Goal: Find specific page/section: Find specific page/section

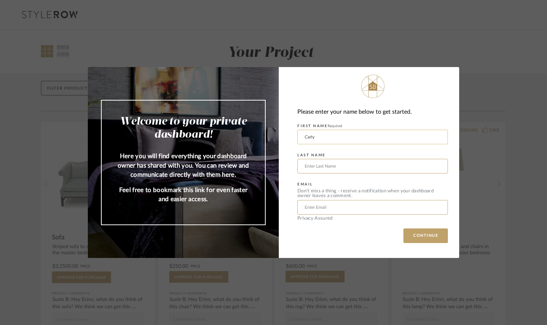
type input "Carly"
type input "Levy"
type input "[EMAIL_ADDRESS][DOMAIN_NAME]"
click at [422, 233] on button "CONTINUE" at bounding box center [425, 235] width 44 height 15
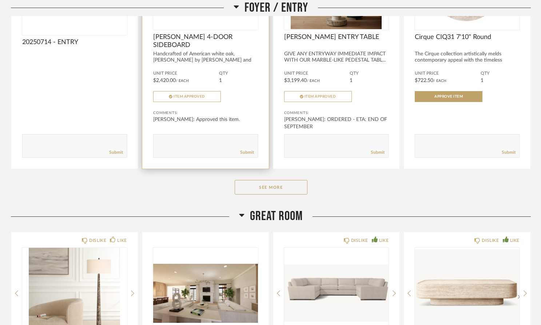
scroll to position [769, 0]
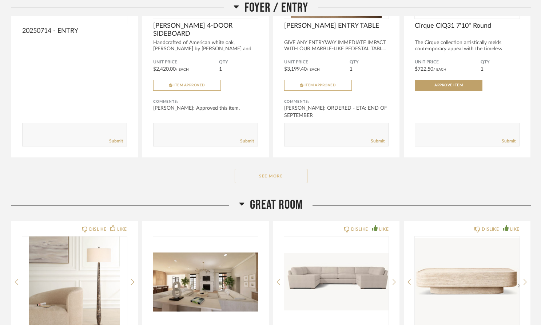
click at [259, 180] on button "See More" at bounding box center [271, 176] width 73 height 15
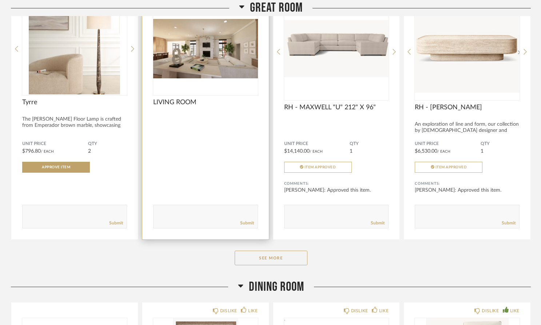
scroll to position [1256, 0]
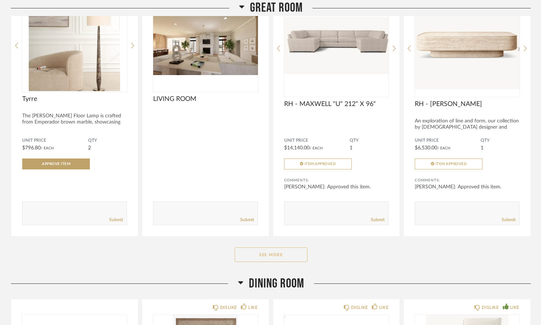
click at [254, 253] on button "See More" at bounding box center [271, 254] width 73 height 15
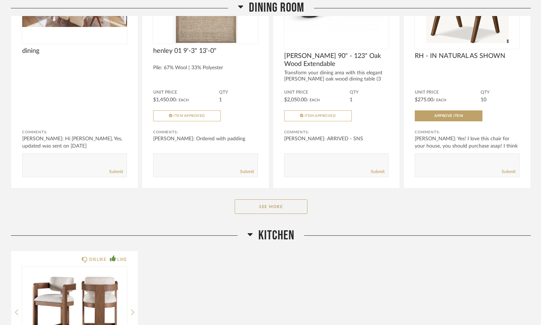
scroll to position [2375, 0]
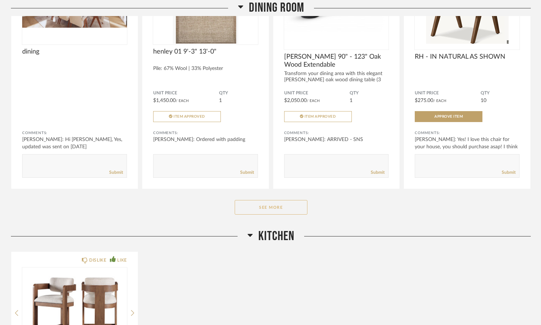
click at [301, 208] on button "See More" at bounding box center [271, 207] width 73 height 15
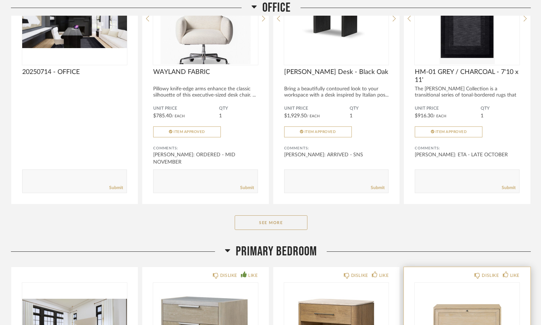
scroll to position [3213, 0]
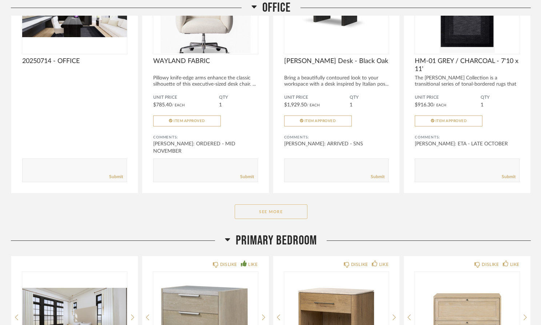
click at [297, 214] on button "See More" at bounding box center [271, 211] width 73 height 15
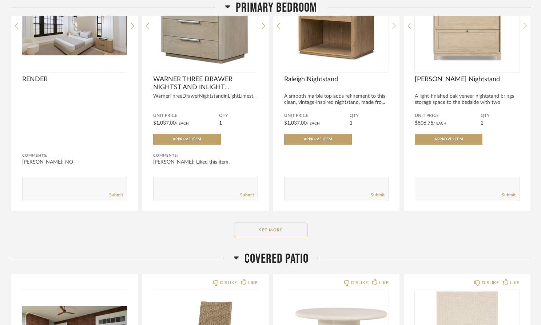
scroll to position [3763, 0]
click at [300, 232] on button "See More" at bounding box center [271, 229] width 73 height 15
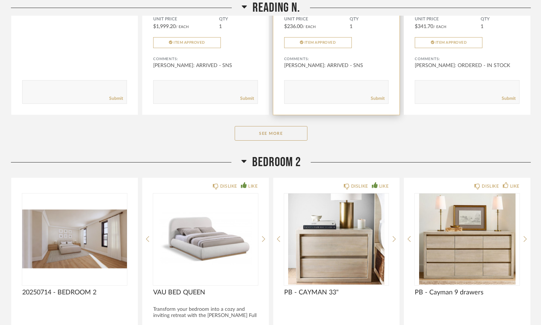
scroll to position [5784, 0]
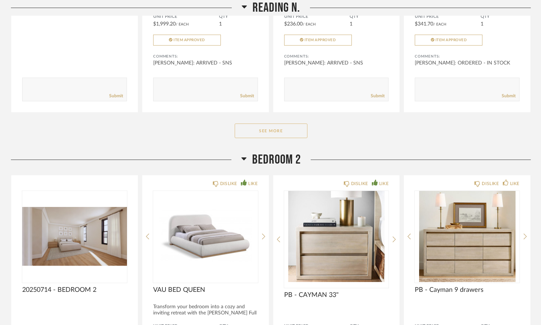
click at [289, 134] on button "See More" at bounding box center [271, 130] width 73 height 15
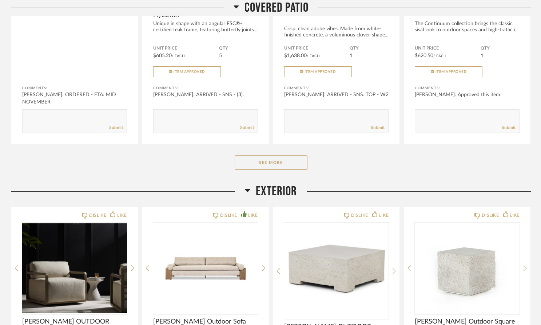
scroll to position [5213, 0]
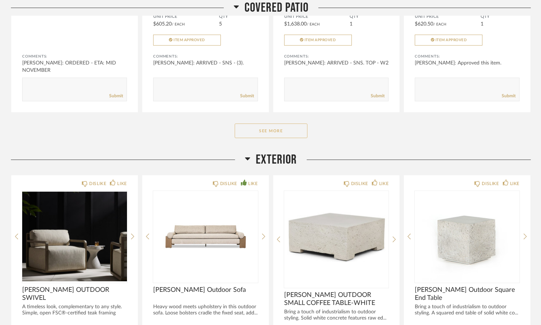
click at [300, 133] on button "See More" at bounding box center [271, 130] width 73 height 15
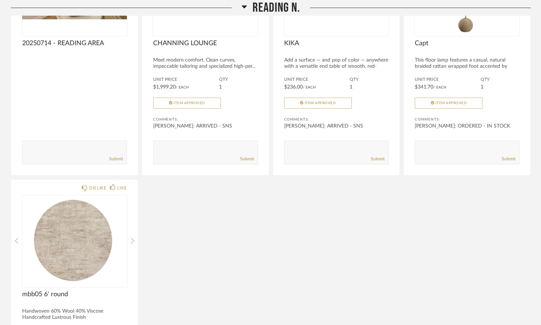
scroll to position [6012, 0]
